Goal: Task Accomplishment & Management: Complete application form

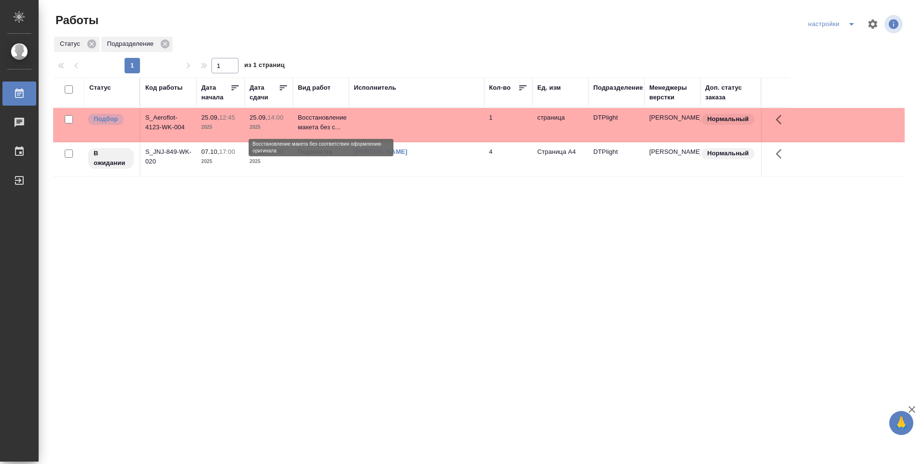
click at [326, 124] on p "Восстановление макета без с..." at bounding box center [321, 122] width 46 height 19
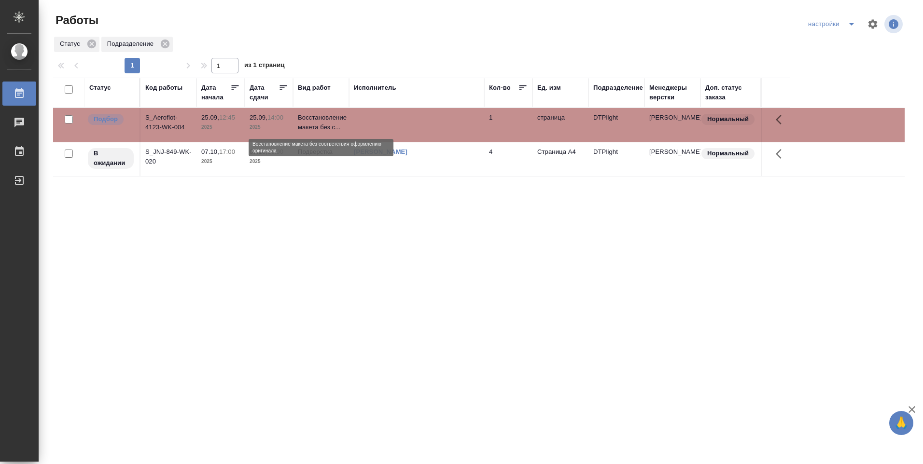
click at [325, 124] on p "Восстановление макета без с..." at bounding box center [321, 122] width 46 height 19
click at [391, 151] on link "[PERSON_NAME]" at bounding box center [381, 151] width 54 height 7
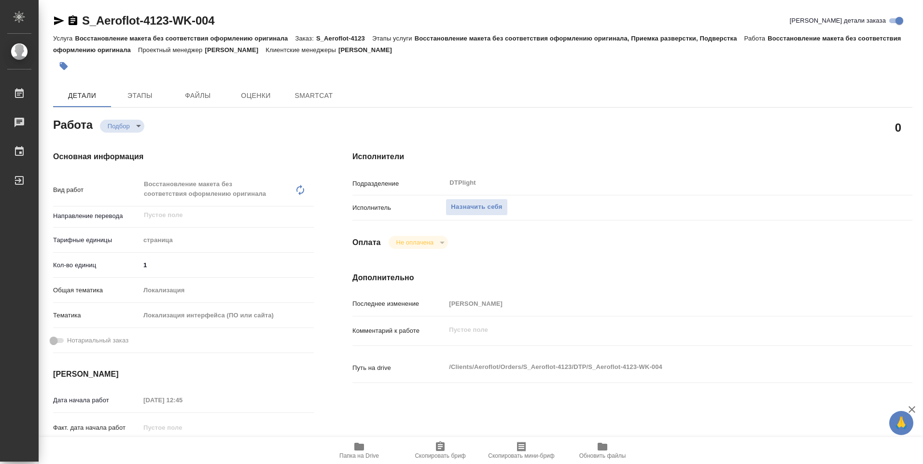
type textarea "x"
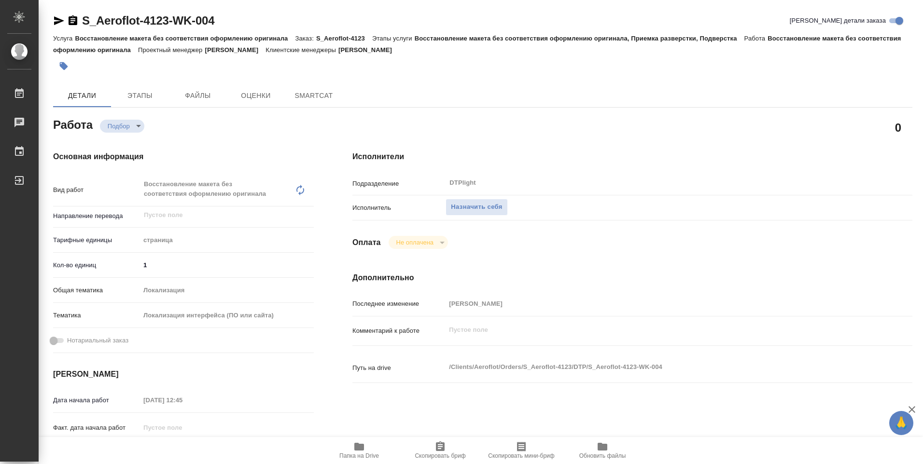
type textarea "x"
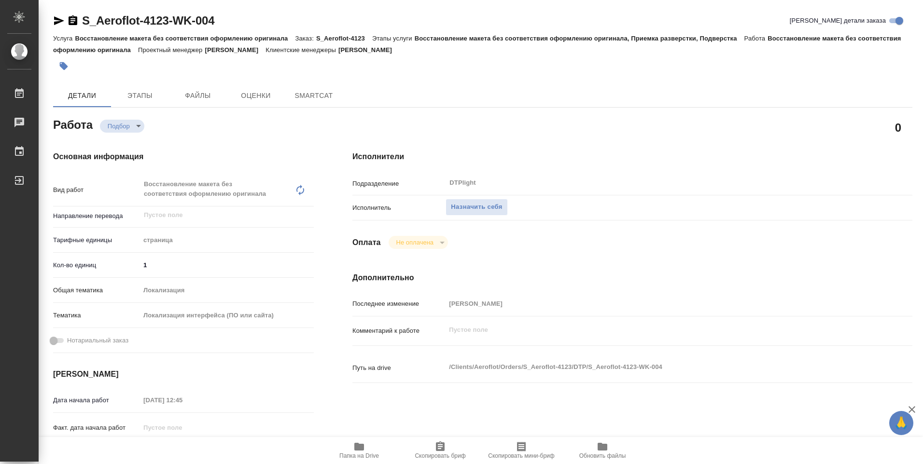
type textarea "x"
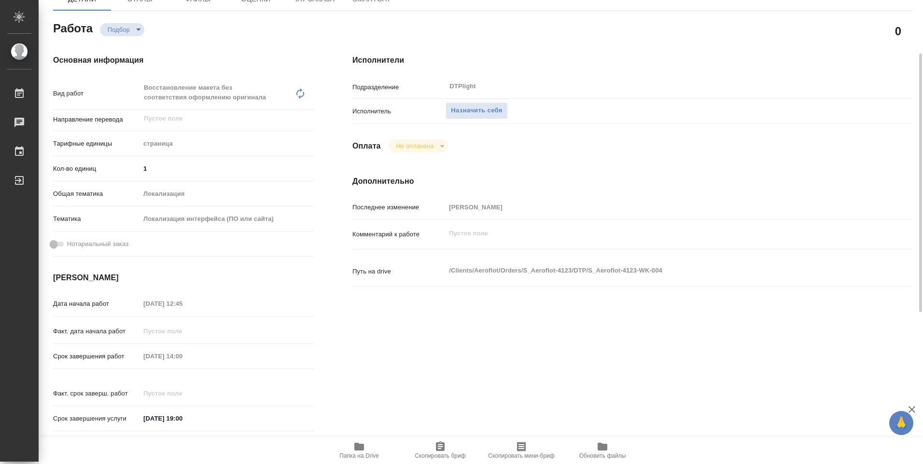
type textarea "x"
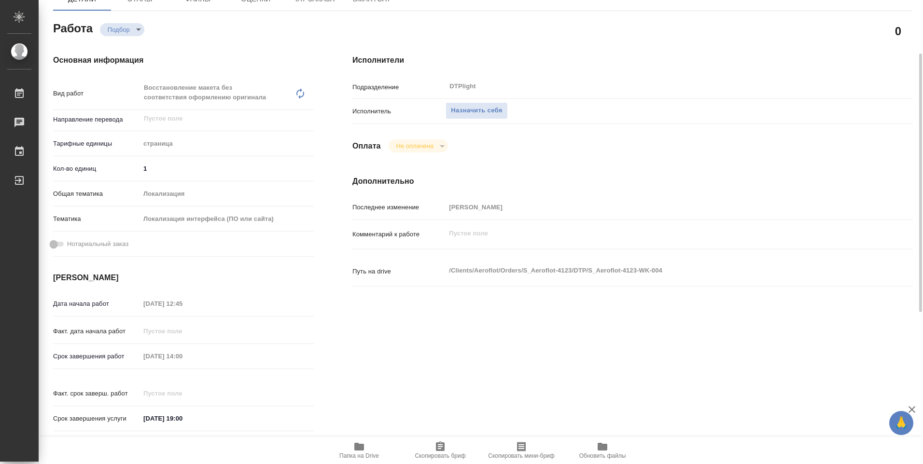
scroll to position [145, 0]
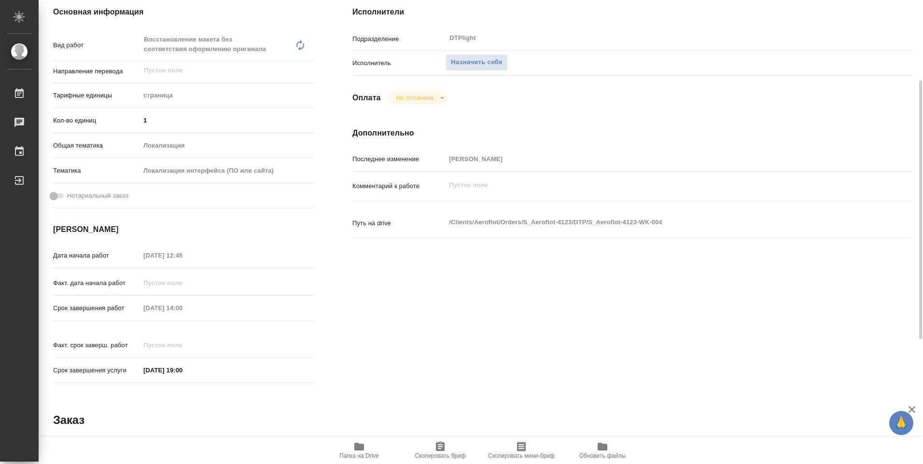
type textarea "x"
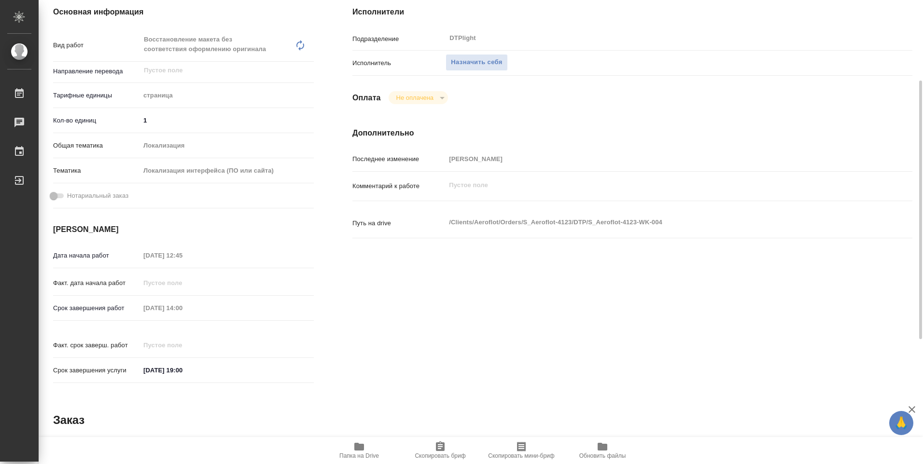
click at [366, 447] on span "Папка на Drive" at bounding box center [359, 450] width 70 height 18
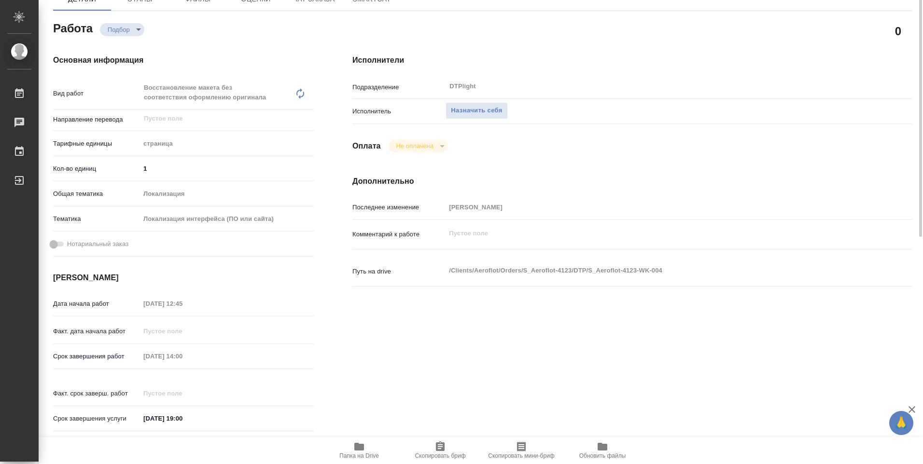
scroll to position [0, 0]
